Goal: Task Accomplishment & Management: Use online tool/utility

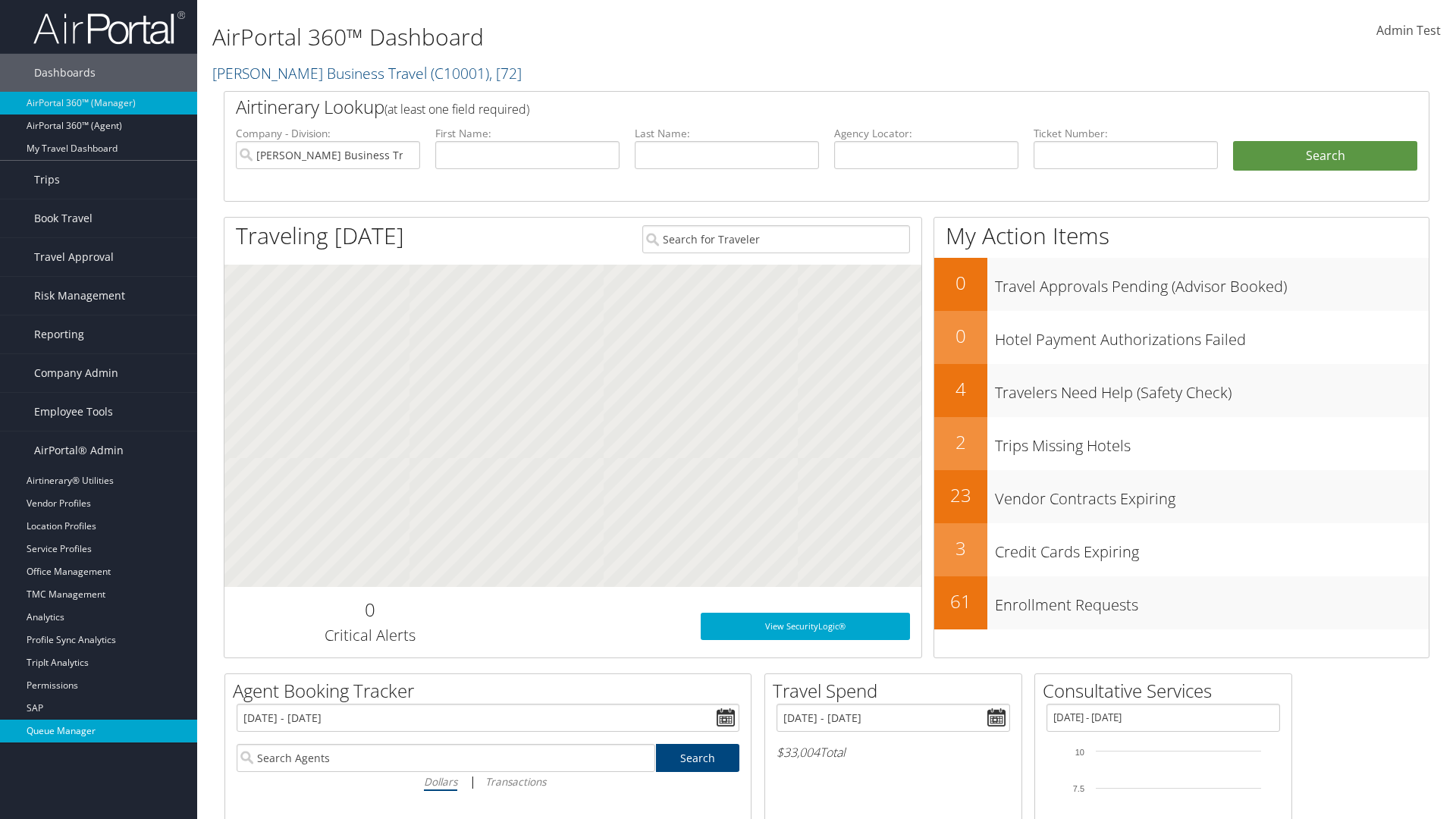
click at [99, 732] on link "Queue Manager" at bounding box center [98, 731] width 197 height 22
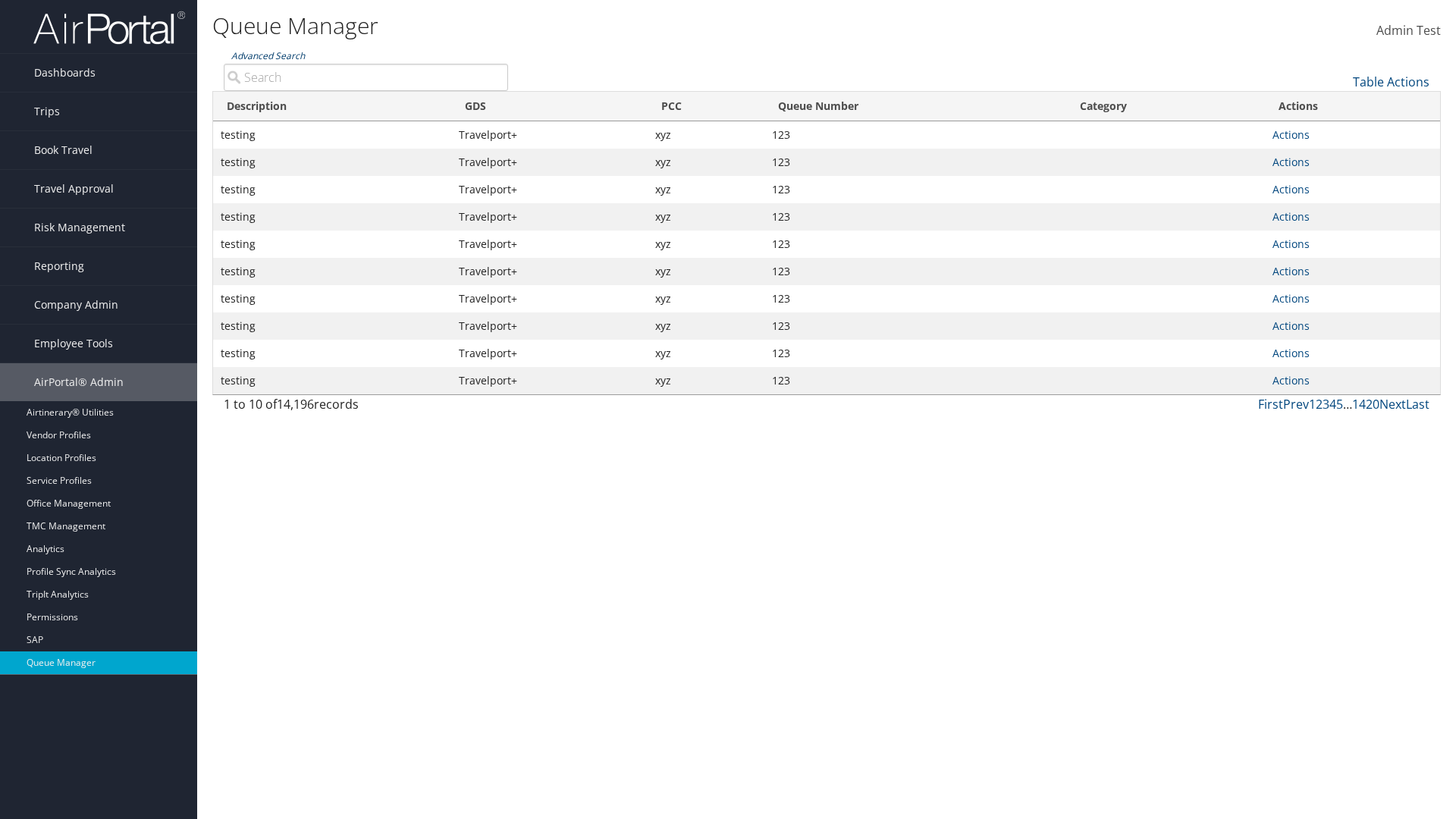
click at [268, 55] on link "Advanced Search" at bounding box center [268, 55] width 74 height 13
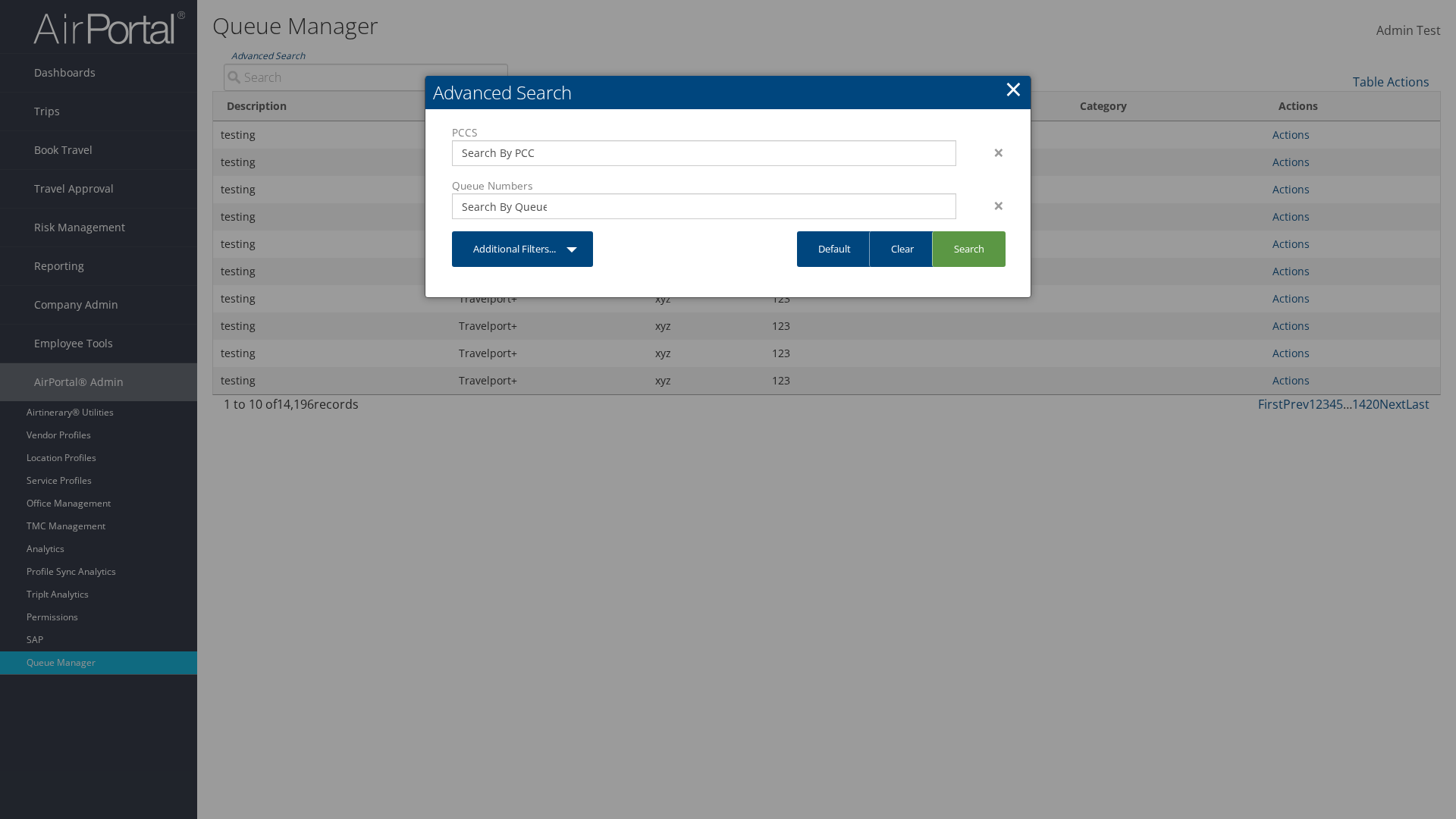
type input "test"
type input "1234"
click at [968, 248] on link "Search" at bounding box center [969, 248] width 74 height 36
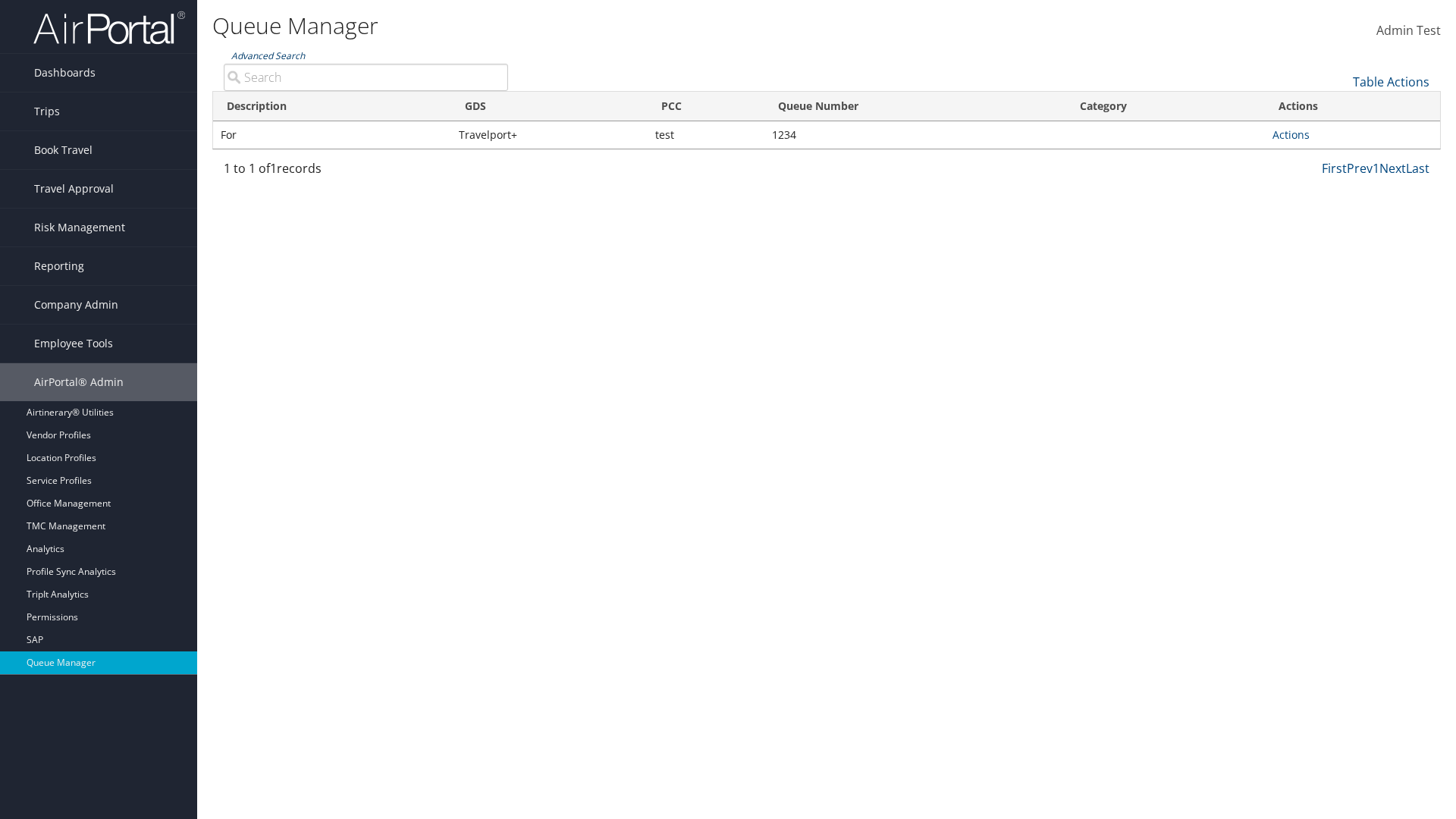
click at [268, 55] on link "Advanced Search" at bounding box center [268, 55] width 74 height 13
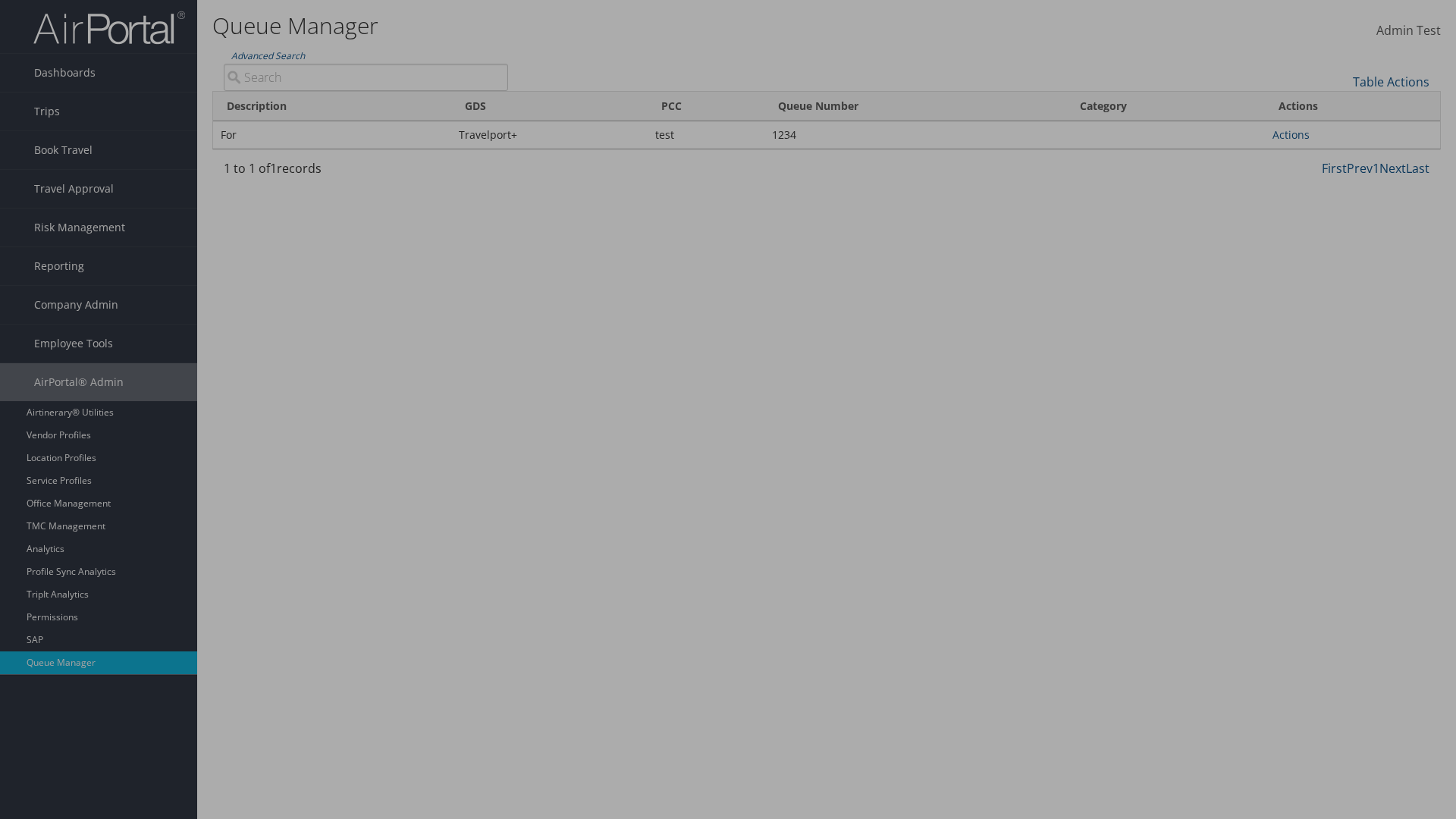
click at [0, 0] on link "Clear" at bounding box center [0, 0] width 0 height 0
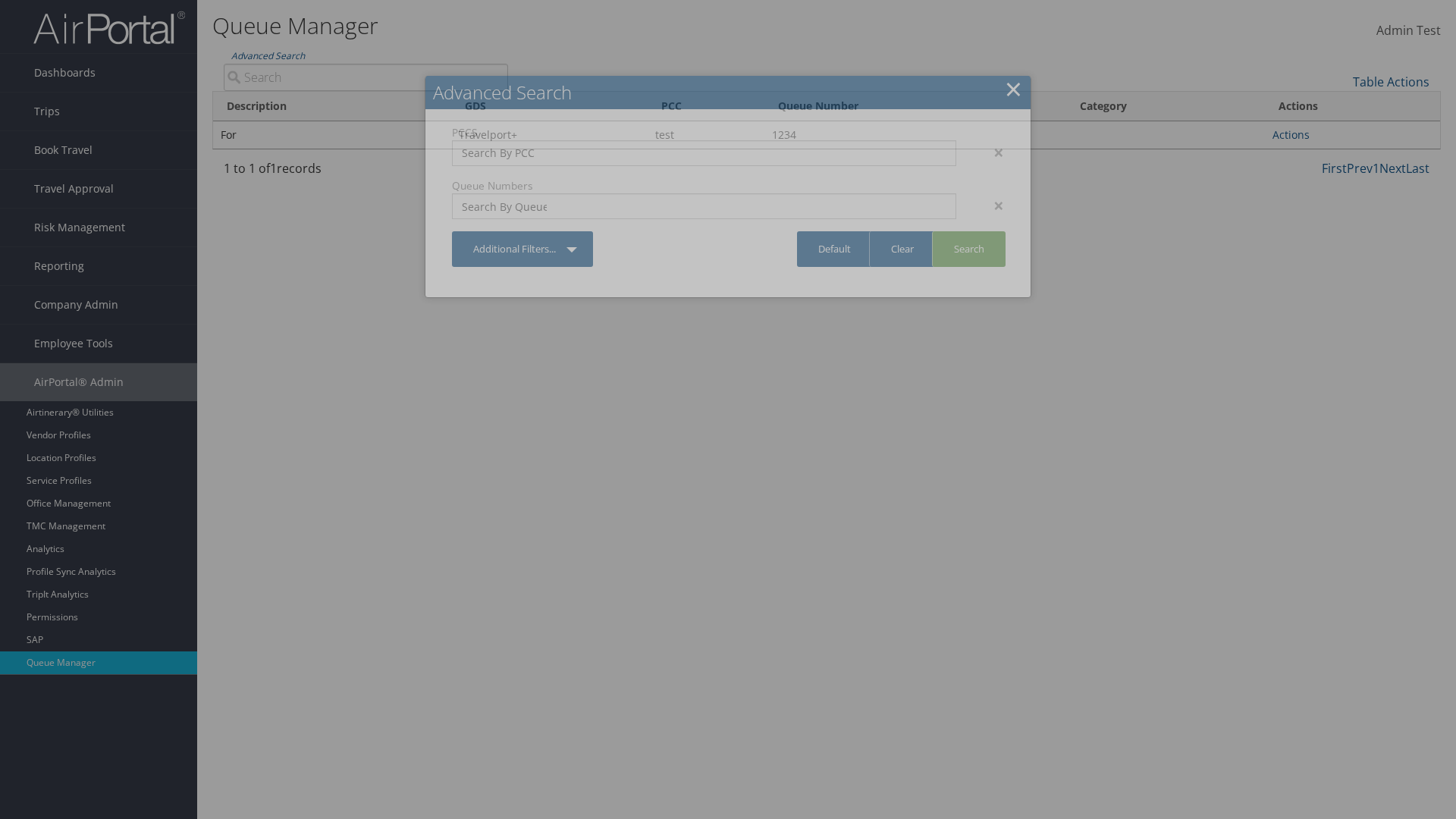
click at [1014, 88] on link "×" at bounding box center [1014, 88] width 17 height 30
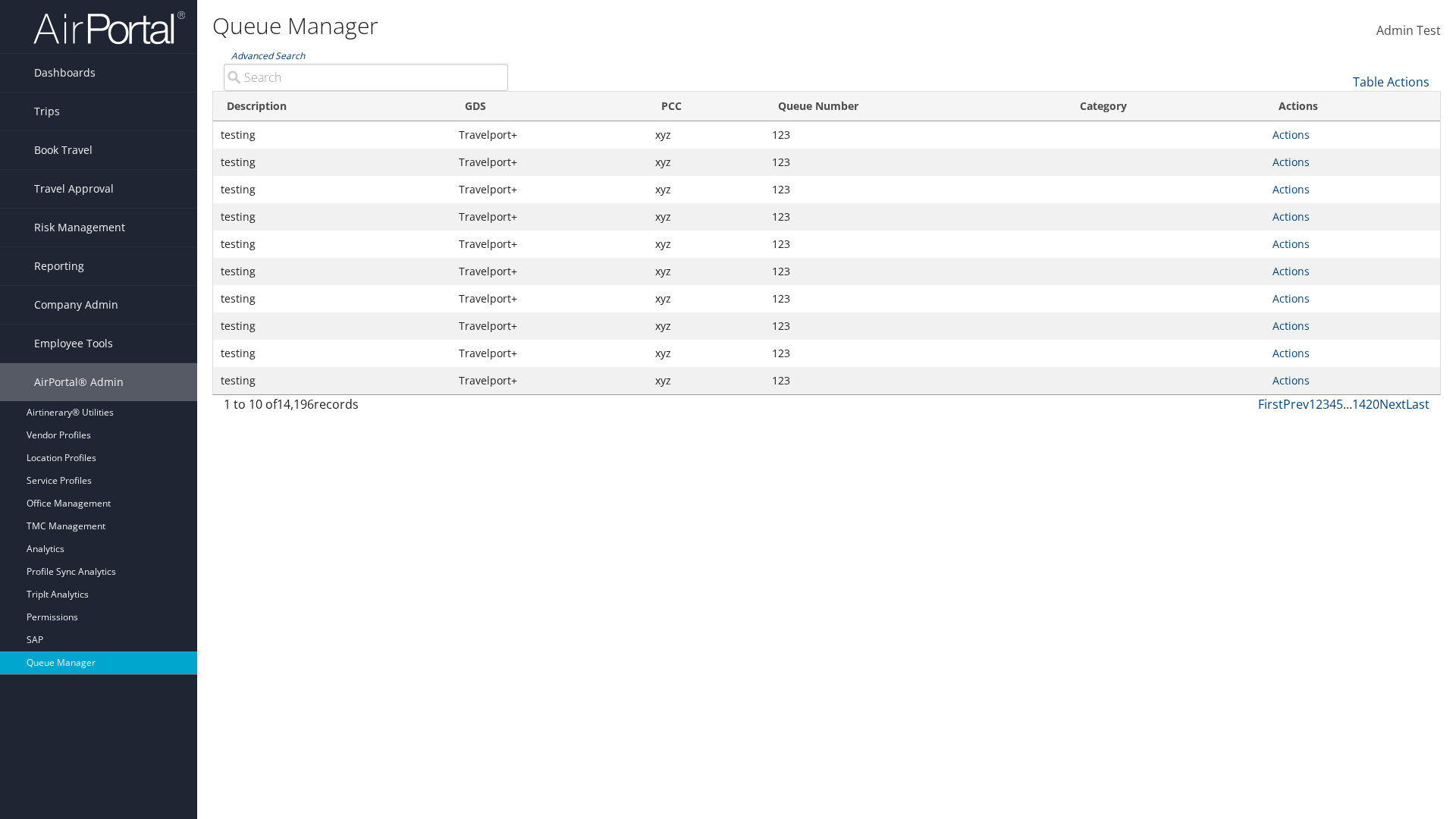
click at [268, 55] on link "Advanced Search" at bounding box center [268, 55] width 74 height 13
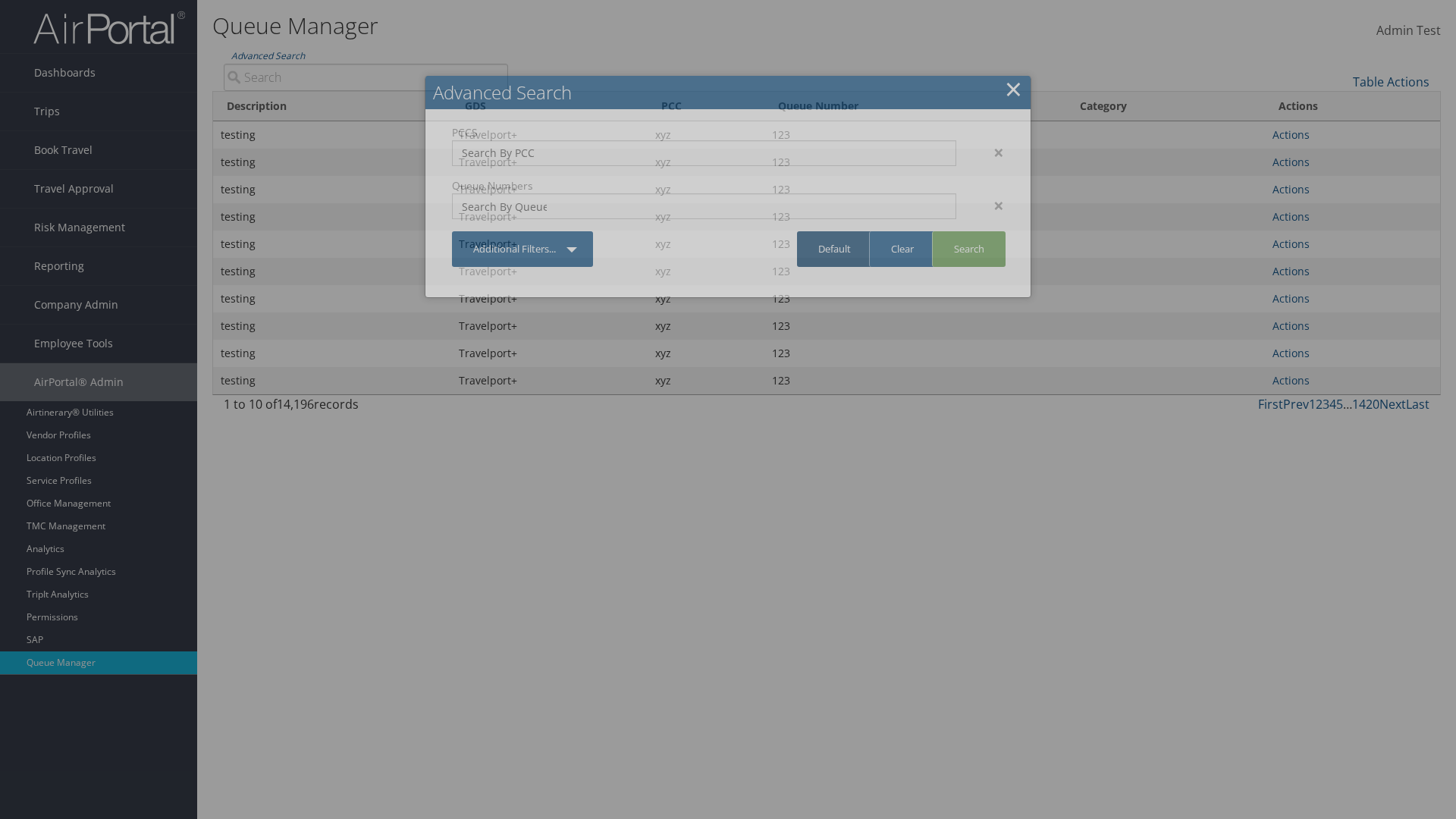
click at [834, 248] on link "Default" at bounding box center [834, 248] width 75 height 36
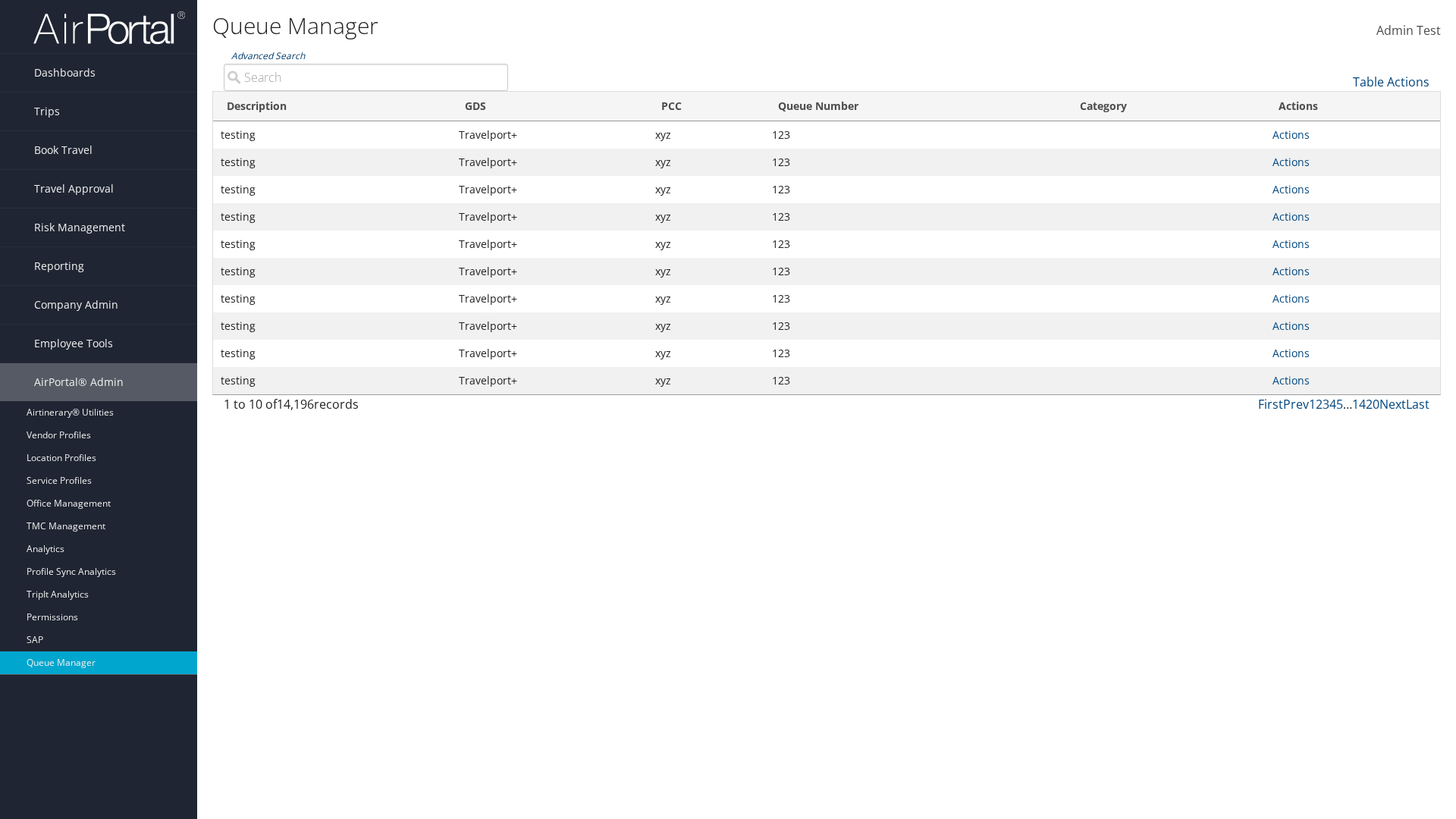
click at [268, 55] on link "Advanced Search" at bounding box center [268, 55] width 74 height 13
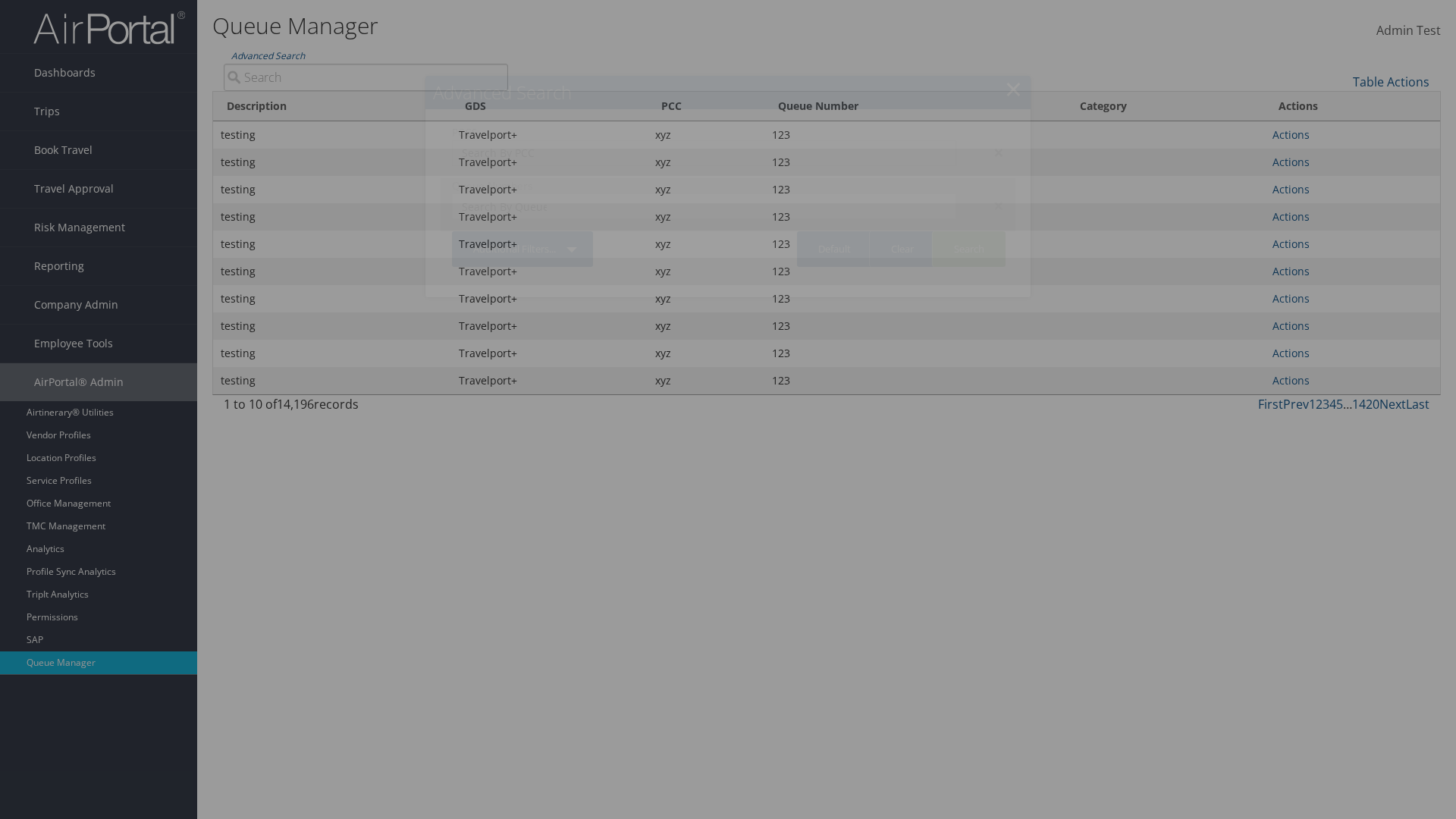
click at [991, 151] on div "×" at bounding box center [991, 152] width 48 height 18
click at [991, 196] on div "×" at bounding box center [991, 205] width 48 height 18
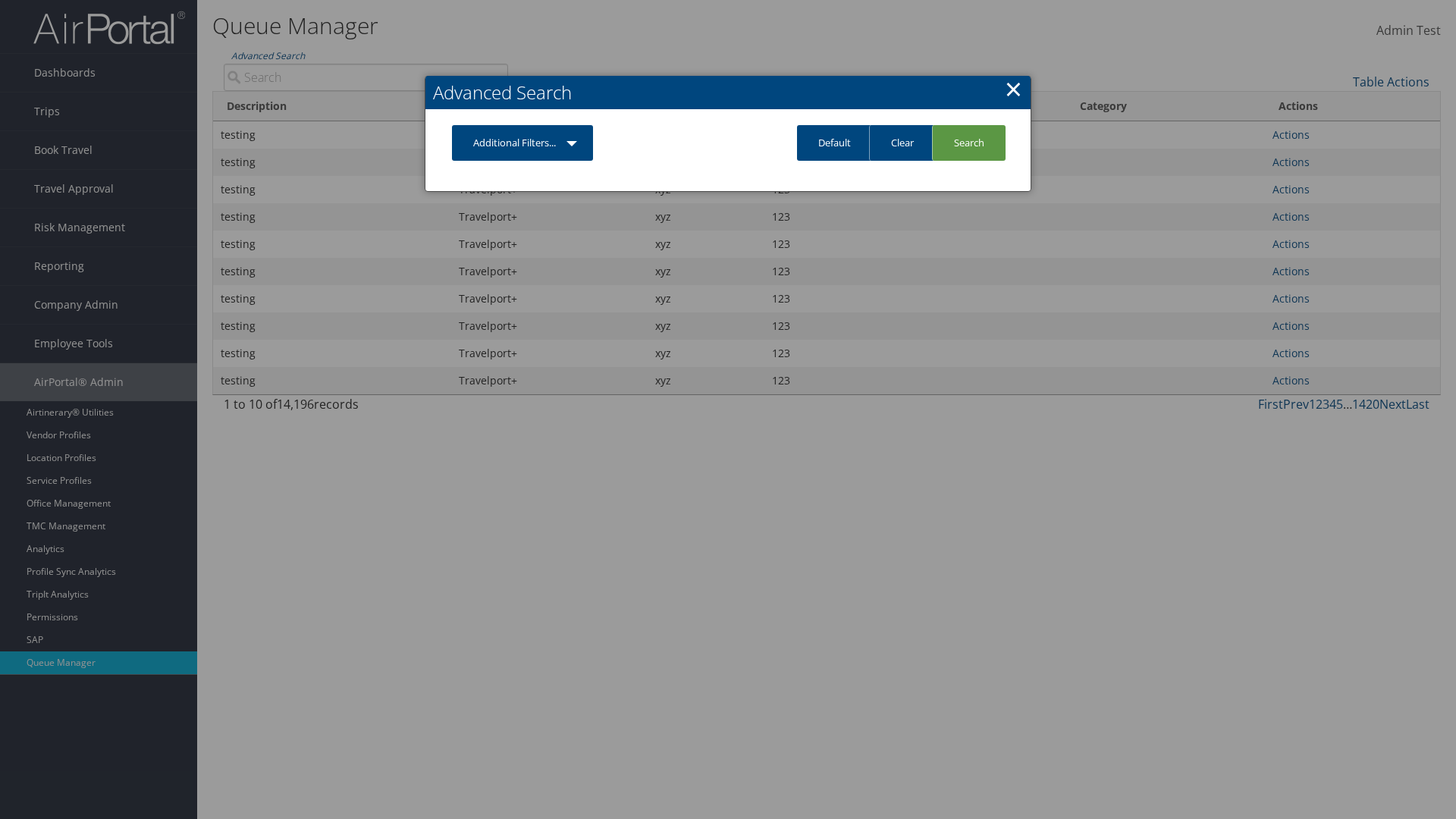
click at [523, 143] on link "Additional Filters..." at bounding box center [522, 143] width 141 height 36
click at [0, 0] on link "PCC" at bounding box center [0, 0] width 0 height 0
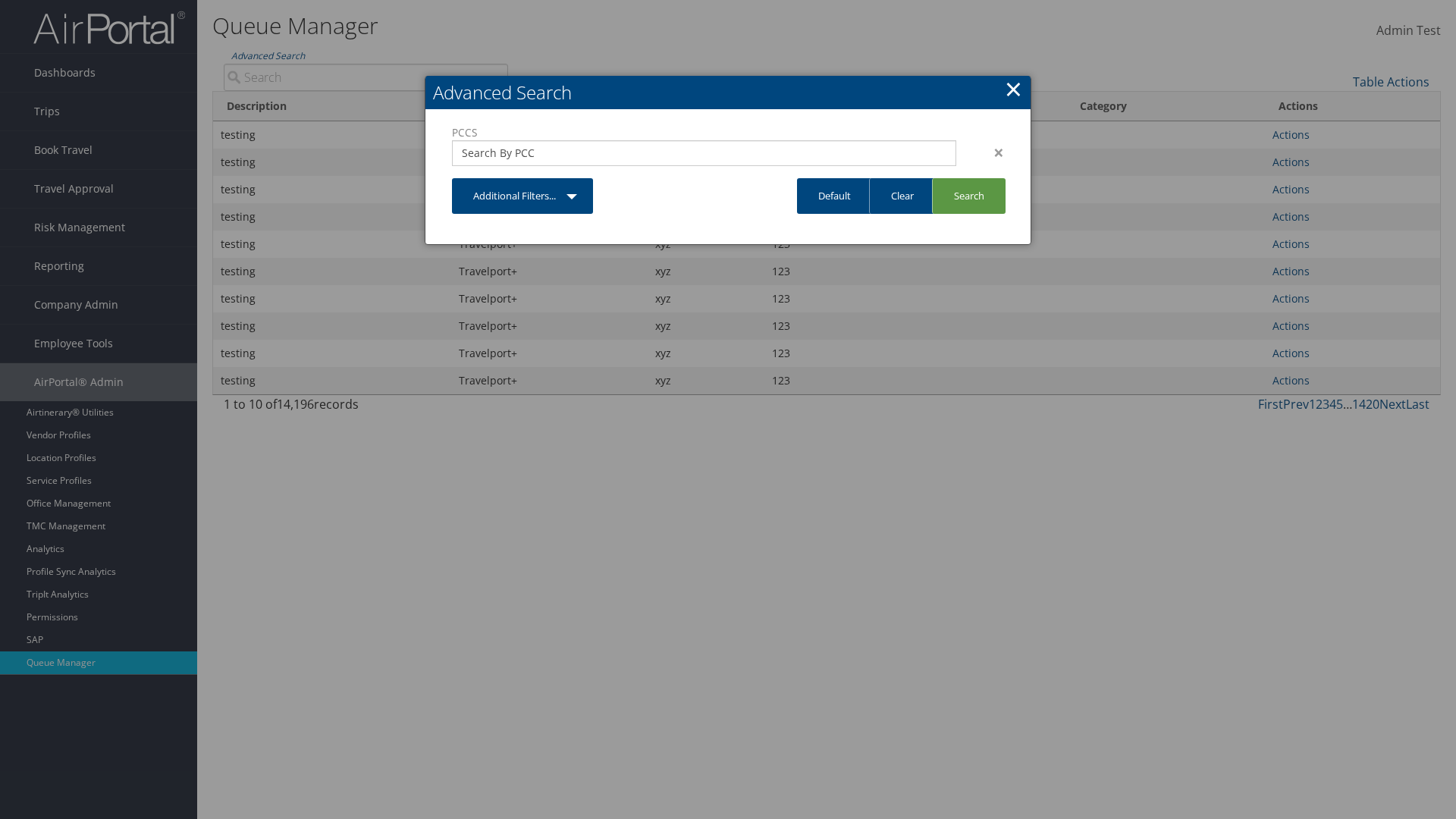
click at [523, 196] on link "Additional Filters..." at bounding box center [522, 196] width 141 height 36
click at [0, 0] on link "Queue Number" at bounding box center [0, 0] width 0 height 0
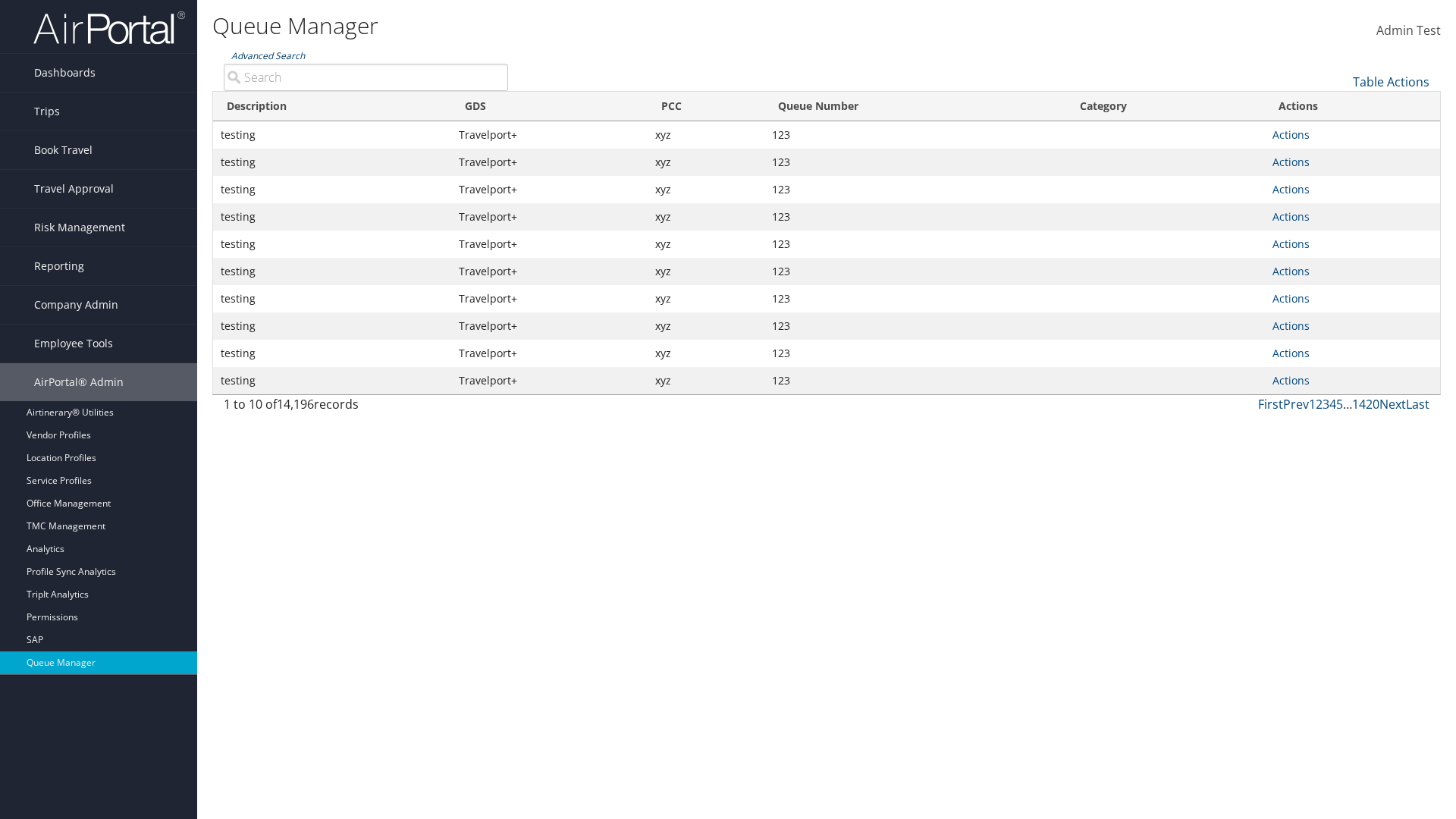
click at [268, 55] on link "Advanced Search" at bounding box center [268, 55] width 74 height 13
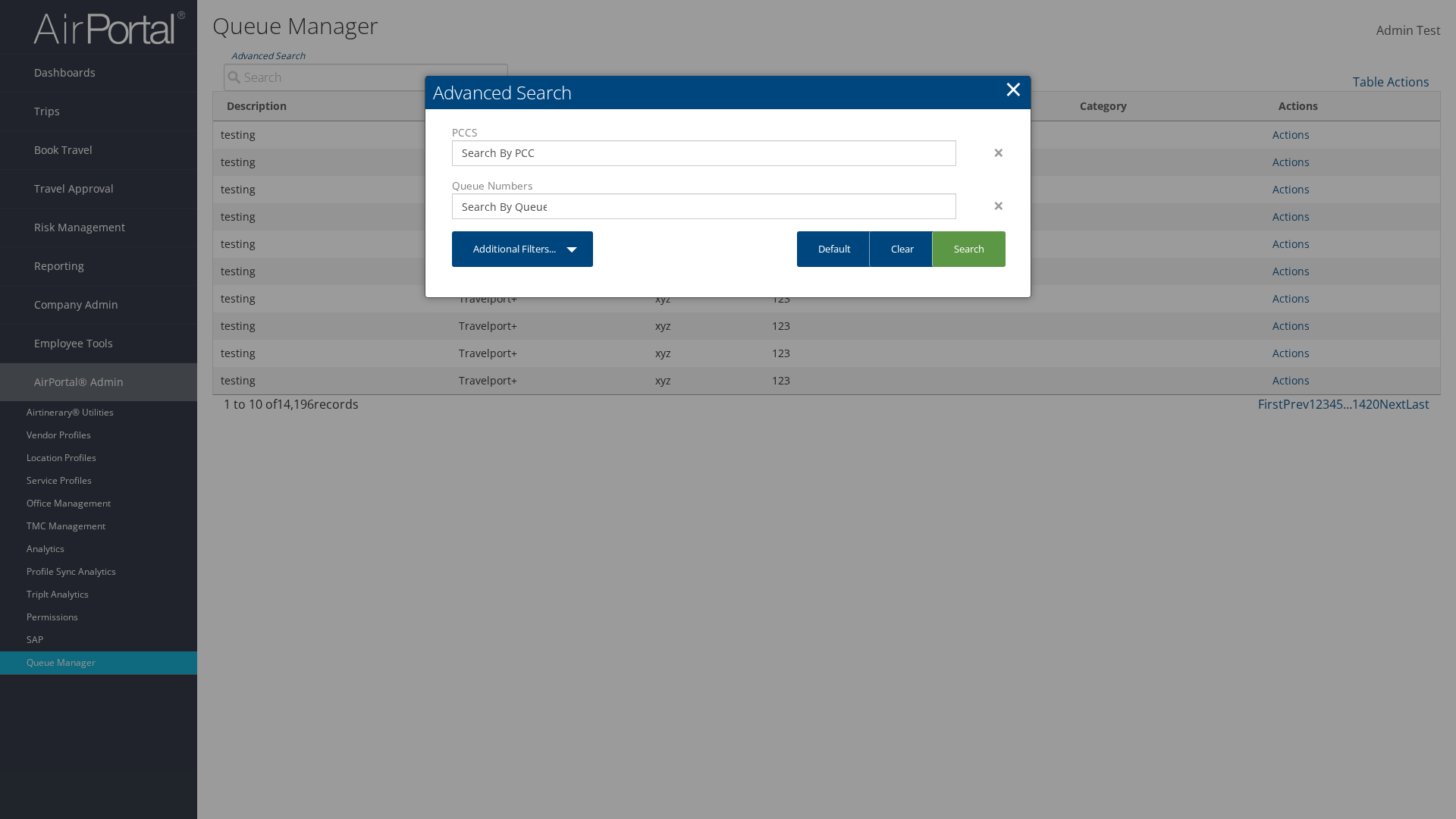
type input "xyz"
type input "123"
